Goal: Transaction & Acquisition: Purchase product/service

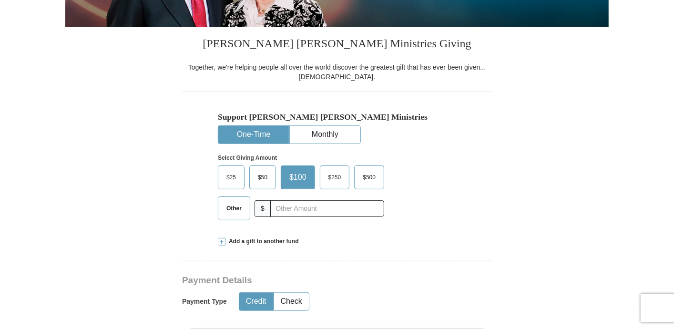
scroll to position [221, 0]
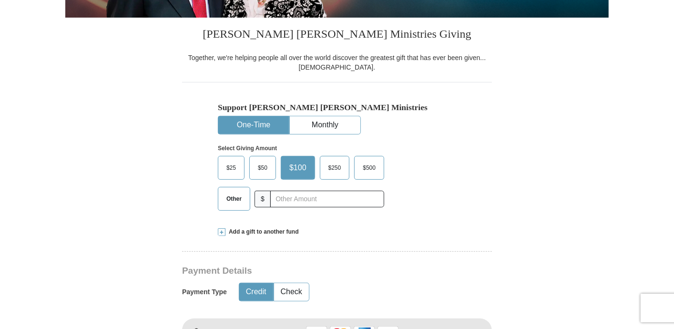
click at [256, 290] on button "Credit" at bounding box center [256, 292] width 34 height 18
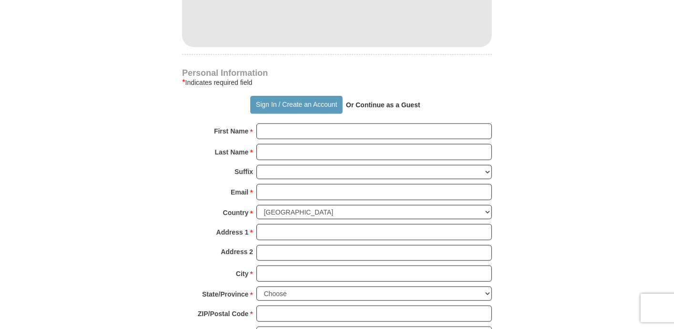
scroll to position [611, 0]
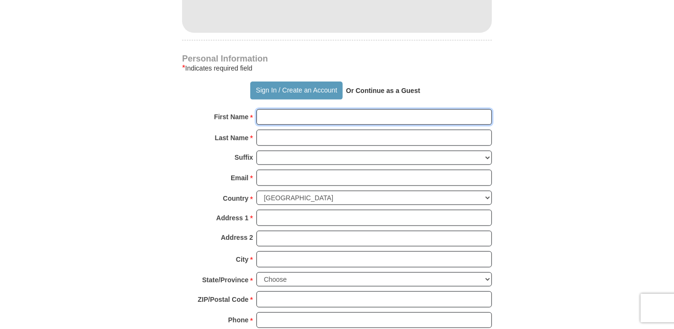
click at [450, 114] on input "First Name *" at bounding box center [373, 117] width 235 height 16
type input "[PERSON_NAME]"
click at [451, 138] on input "Last Name *" at bounding box center [373, 138] width 235 height 16
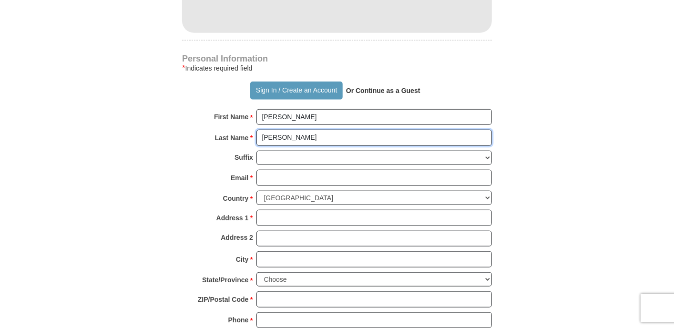
type input "[PERSON_NAME]"
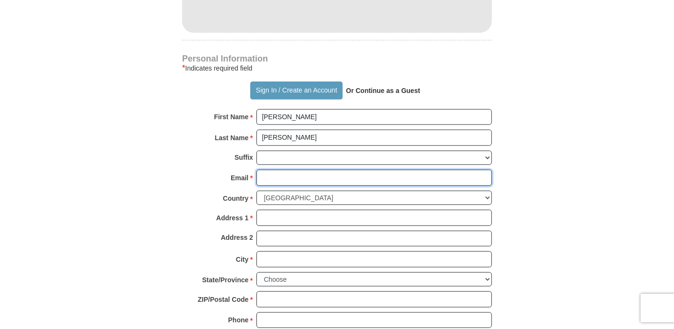
click at [442, 174] on input "Email *" at bounding box center [373, 178] width 235 height 16
type input "wmphillips1260"
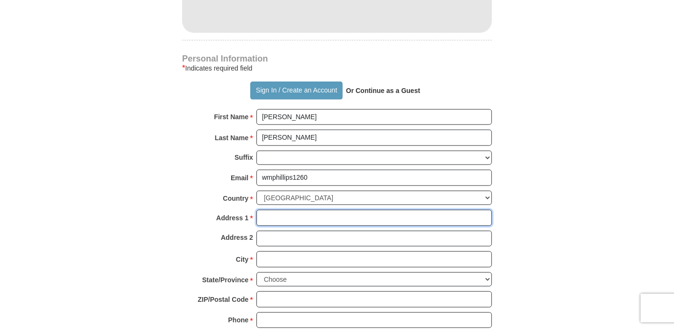
click at [386, 215] on input "Address 1 *" at bounding box center [373, 218] width 235 height 16
type input "1685 HIGHWAY 81"
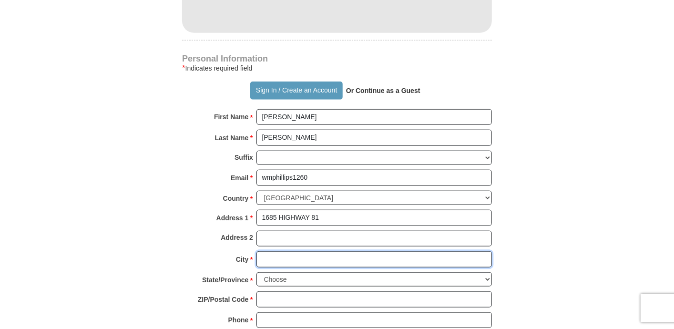
click at [380, 255] on input "City *" at bounding box center [373, 259] width 235 height 16
type input "[GEOGRAPHIC_DATA]"
click at [486, 275] on select "Choose [US_STATE] [US_STATE] [US_STATE] [US_STATE] [US_STATE] Armed Forces Amer…" at bounding box center [373, 279] width 235 height 15
select select "GA"
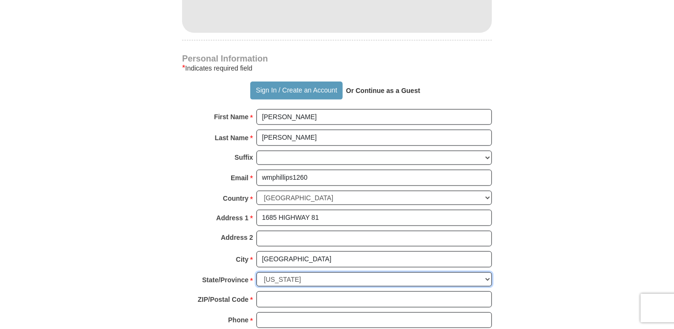
click at [256, 272] on select "Choose [US_STATE] [US_STATE] [US_STATE] [US_STATE] [US_STATE] Armed Forces Amer…" at bounding box center [373, 279] width 235 height 15
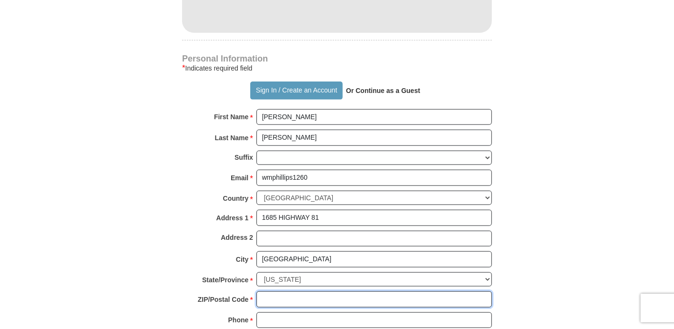
click at [312, 296] on input "ZIP/Postal Code *" at bounding box center [373, 299] width 235 height 16
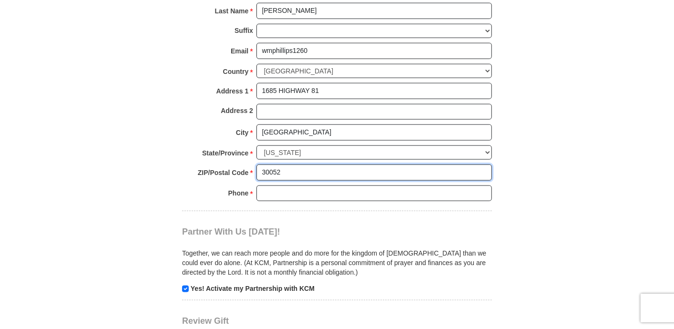
scroll to position [740, 0]
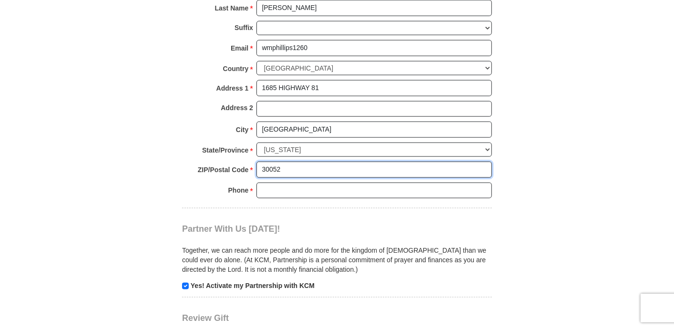
type input "30052"
click at [355, 186] on input "Phone * *" at bounding box center [373, 191] width 235 height 16
click at [272, 183] on input "6783892061" at bounding box center [373, 191] width 235 height 16
click at [284, 183] on input "[PHONE_NUMBER]" at bounding box center [373, 191] width 235 height 16
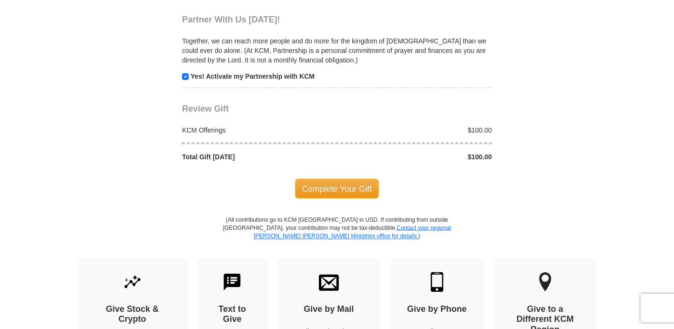
scroll to position [976, 0]
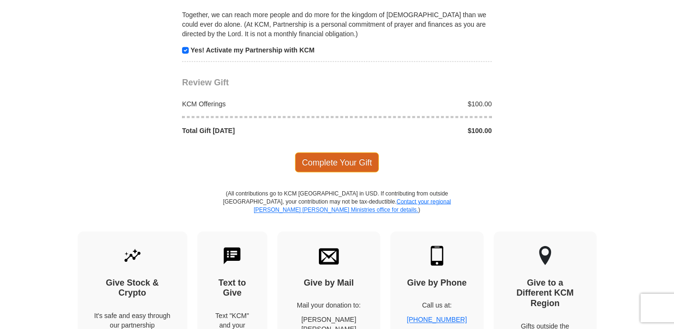
type input "[PHONE_NUMBER]"
click at [357, 157] on span "Complete Your Gift" at bounding box center [337, 163] width 84 height 20
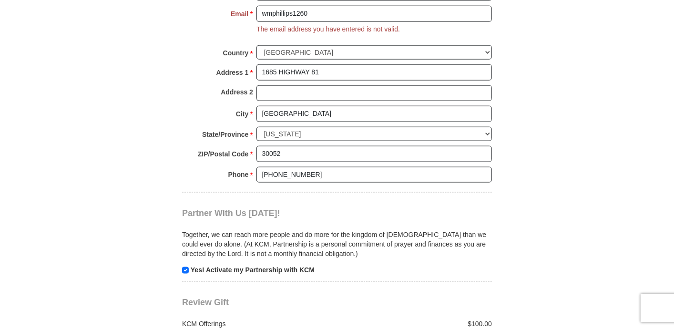
scroll to position [771, 0]
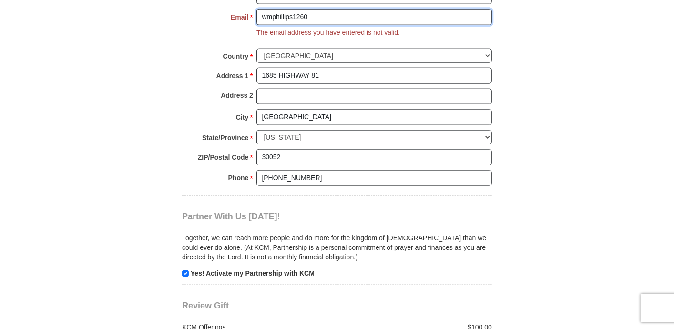
click at [309, 12] on input "wmphillips1260" at bounding box center [373, 17] width 235 height 16
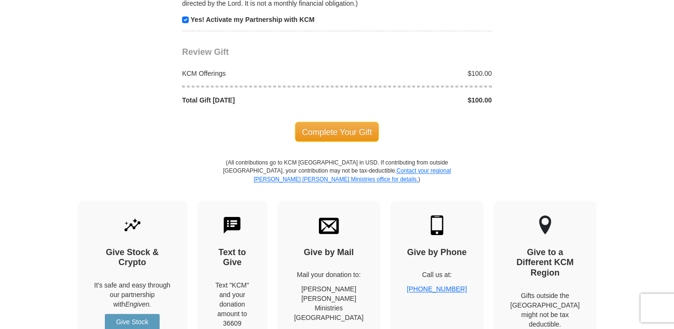
scroll to position [1037, 0]
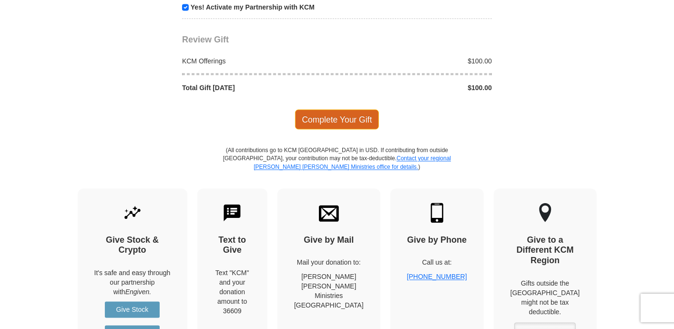
type input "[EMAIL_ADDRESS][DOMAIN_NAME]"
click at [326, 116] on span "Complete Your Gift" at bounding box center [337, 120] width 84 height 20
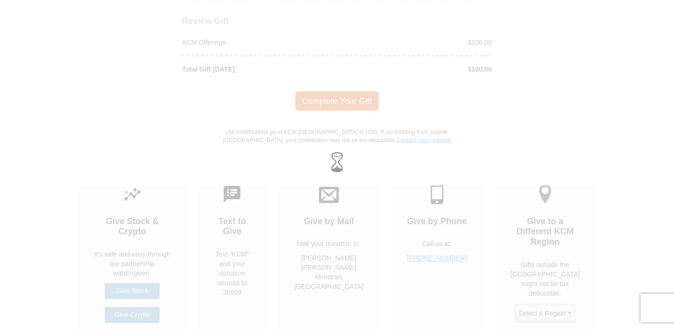
scroll to position [1019, 0]
